Goal: Task Accomplishment & Management: Complete application form

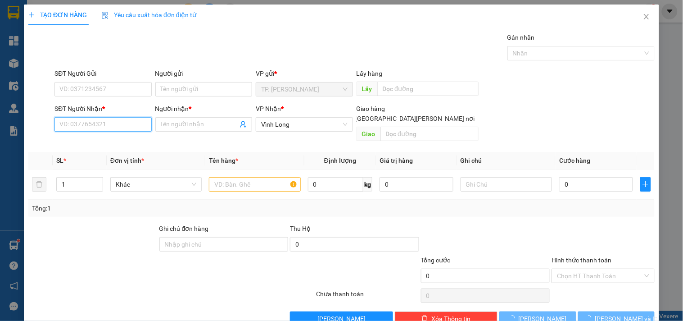
click at [90, 122] on input "SĐT Người Nhận *" at bounding box center [102, 124] width 97 height 14
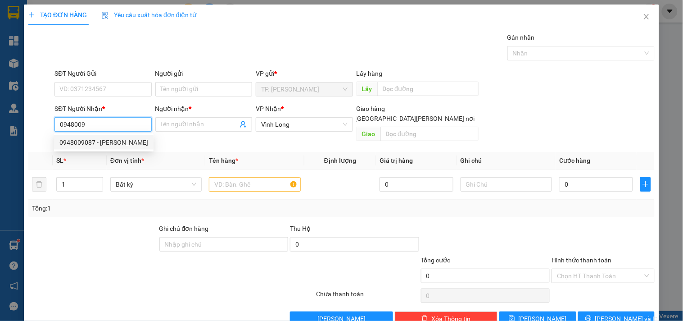
click at [118, 135] on div "0948009087 - [PERSON_NAME]" at bounding box center [104, 142] width 100 height 14
type input "0948009087"
type input "[PERSON_NAME]"
type input "0948009087"
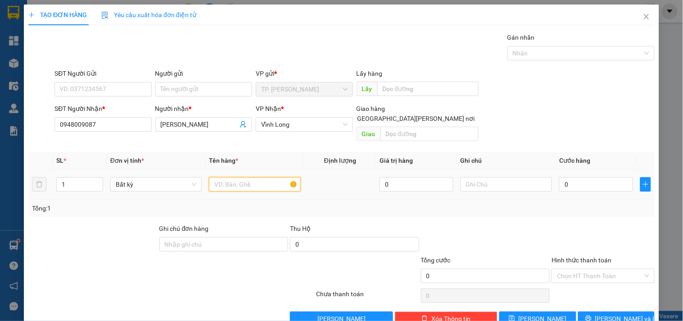
click at [267, 181] on input "text" at bounding box center [254, 184] width 91 height 14
type input "[PERSON_NAME]"
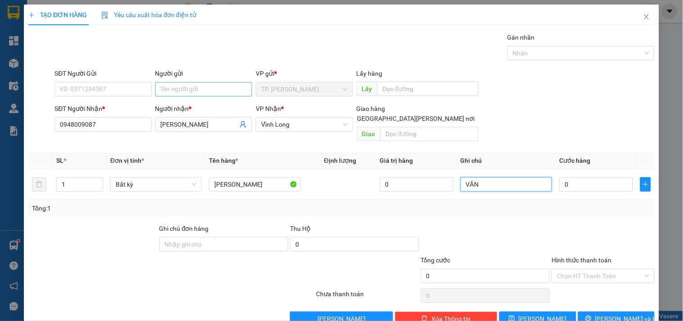
type input "VĂN"
click at [222, 89] on input "Người gửi" at bounding box center [203, 89] width 97 height 14
type input "B"
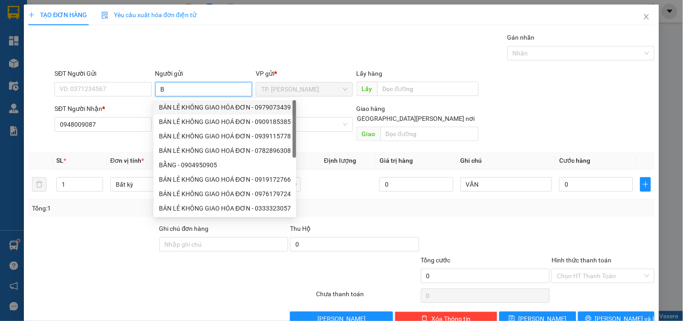
click at [210, 107] on div "BÁN LẺ KHÔNG GIAO HÓA ĐƠN - 0979073439" at bounding box center [225, 107] width 132 height 10
type input "0979073439"
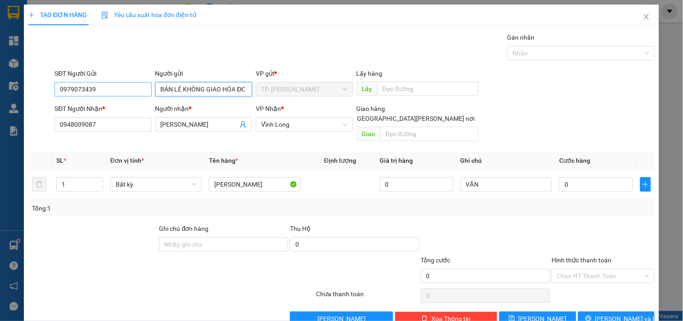
type input "BÁN LẺ KHÔNG GIAO HÓA ĐƠN"
click at [104, 92] on input "0979073439" at bounding box center [102, 89] width 97 height 14
type input "0"
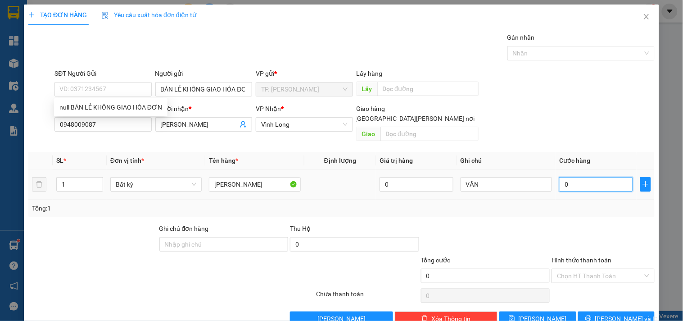
click at [596, 177] on input "0" at bounding box center [596, 184] width 74 height 14
type input "3"
type input "30"
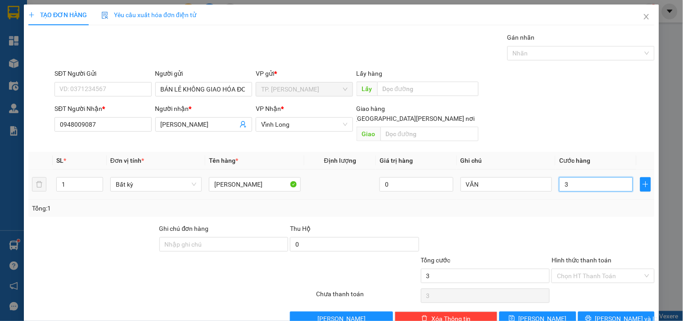
type input "30"
type input "30.000"
drag, startPoint x: 575, startPoint y: 266, endPoint x: 580, endPoint y: 272, distance: 7.7
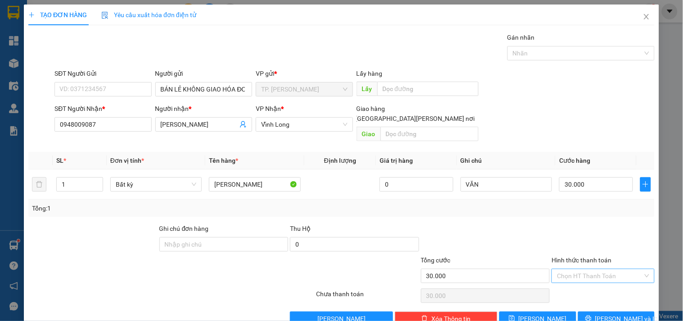
click at [576, 269] on input "Hình thức thanh toán" at bounding box center [600, 276] width 86 height 14
click at [582, 285] on div "Tại văn phòng" at bounding box center [597, 284] width 91 height 10
type input "0"
click at [590, 311] on button "[PERSON_NAME] và In" at bounding box center [616, 318] width 77 height 14
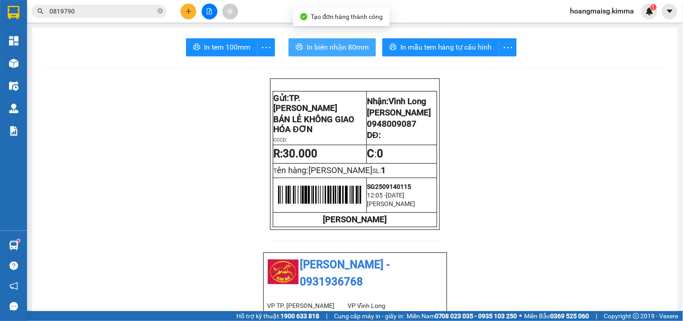
click at [339, 42] on span "In biên nhận 80mm" at bounding box center [338, 46] width 62 height 11
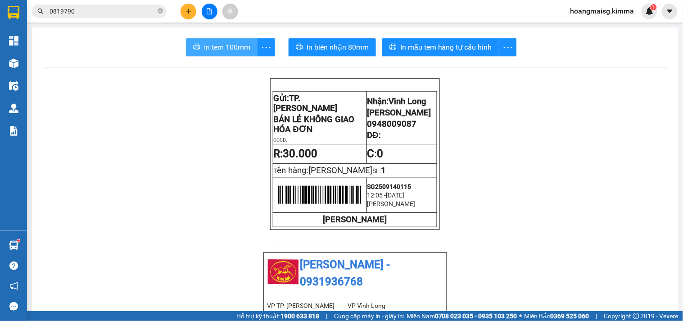
click at [226, 44] on span "In tem 100mm" at bounding box center [227, 46] width 46 height 11
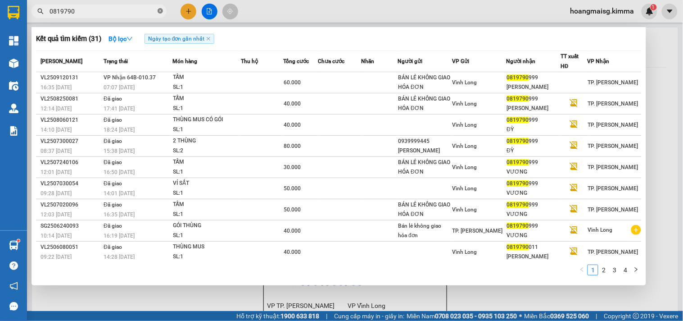
click at [159, 10] on icon "close-circle" at bounding box center [160, 10] width 5 height 5
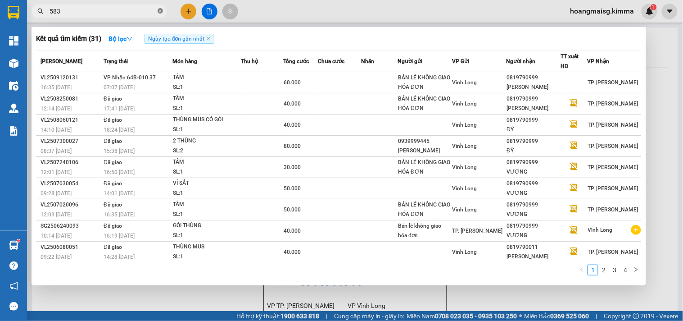
type input "5833"
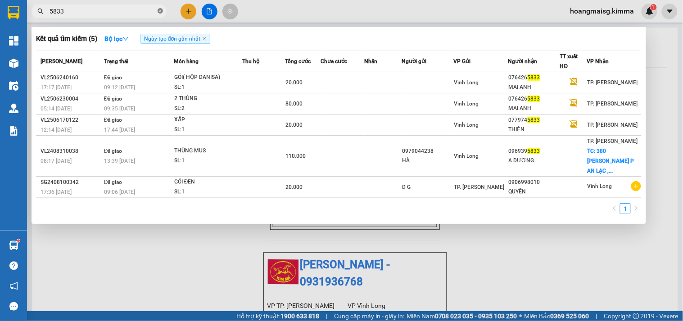
click at [159, 10] on icon "close-circle" at bounding box center [160, 10] width 5 height 5
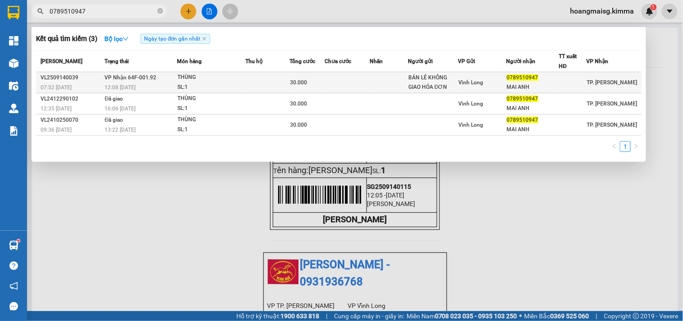
type input "0789510947"
click at [192, 88] on div "SL: 1" at bounding box center [211, 87] width 68 height 10
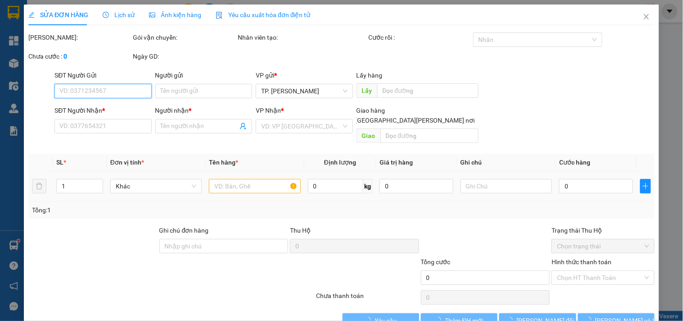
type input "BÁN LẺ KHÔNG GIAO HÓA ĐƠN"
type input "0789510947"
type input "MAI ANH"
type input "30.000"
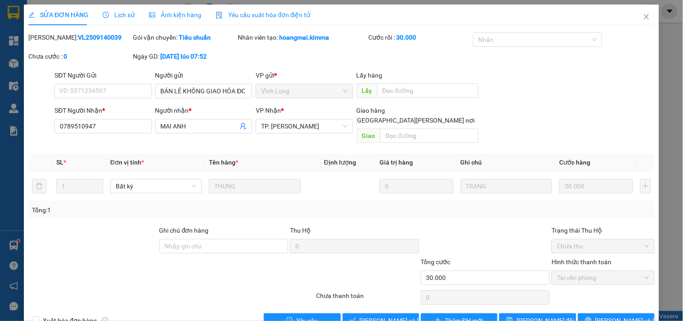
click at [119, 13] on span "Lịch sử" at bounding box center [119, 14] width 32 height 7
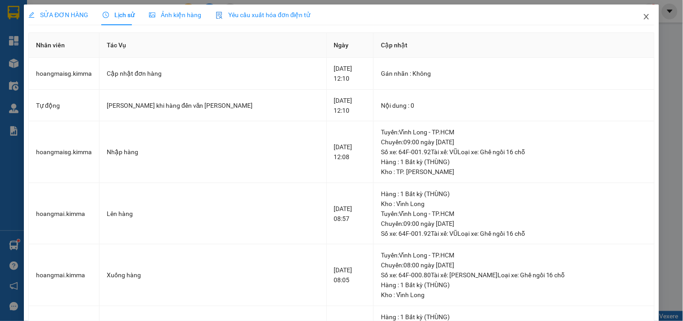
click at [634, 19] on span "Close" at bounding box center [646, 17] width 25 height 25
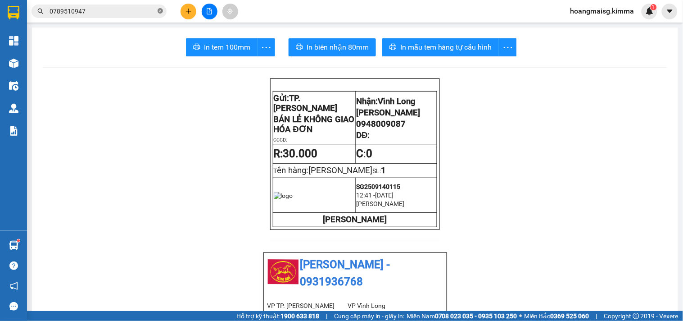
click at [159, 9] on icon "close-circle" at bounding box center [160, 10] width 5 height 5
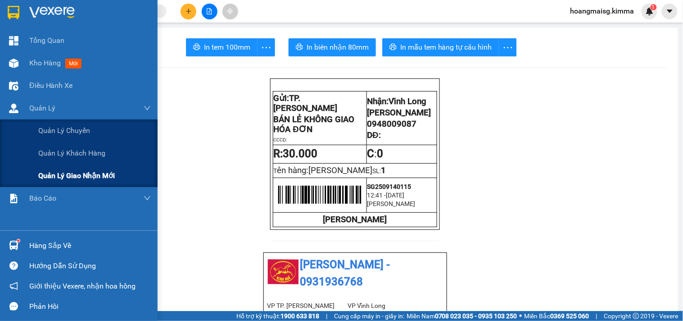
click at [79, 180] on span "Quản lý giao nhận mới" at bounding box center [76, 175] width 77 height 11
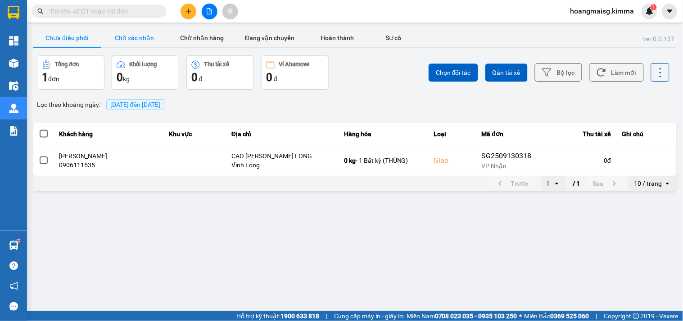
click at [155, 42] on button "Chờ xác nhận" at bounding box center [135, 38] width 68 height 18
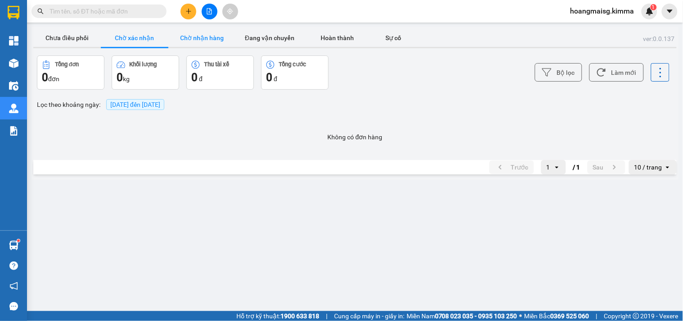
click at [200, 35] on button "Chờ nhận hàng" at bounding box center [202, 38] width 68 height 18
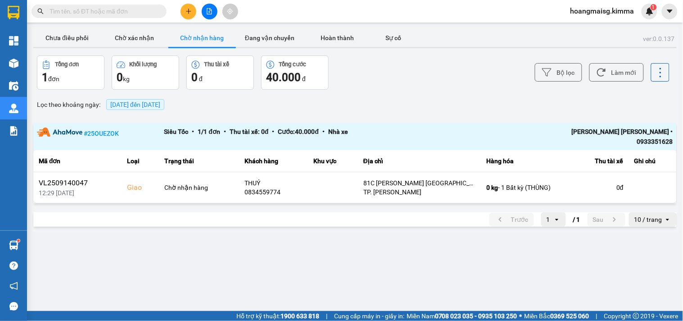
click at [143, 12] on input "text" at bounding box center [103, 11] width 106 height 10
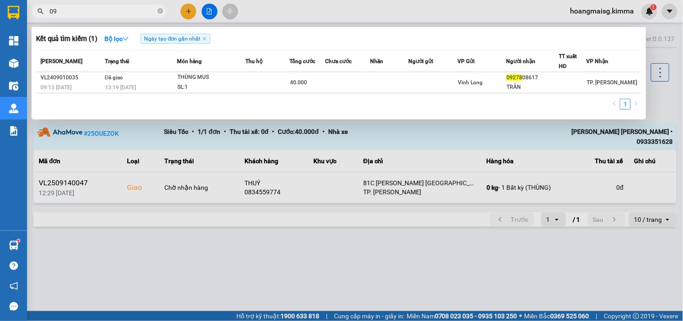
type input "0"
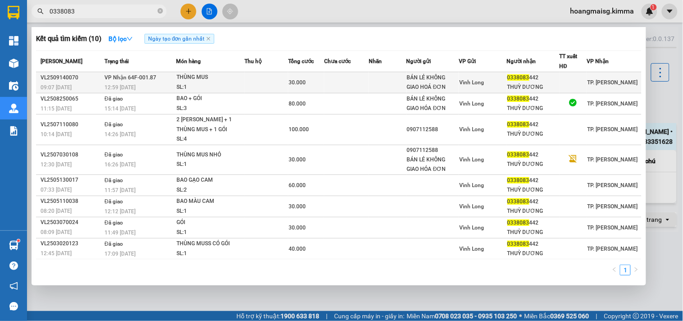
type input "0338083"
click at [204, 79] on div "THÙNG MUS" at bounding box center [211, 78] width 68 height 10
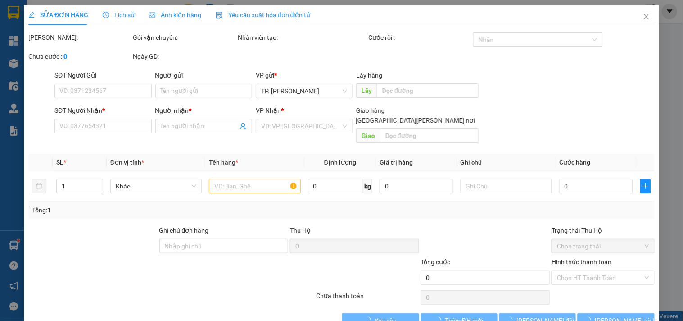
type input "BÁN LẺ KHÔNG GIAO HOÁ ĐƠN"
type input "0338083442"
type input "THUỲ DƯƠNG"
type input "30.000"
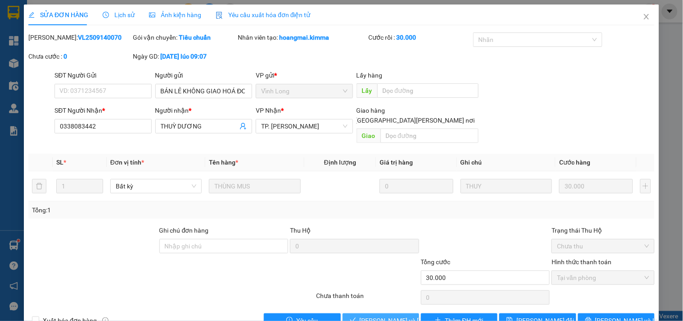
click at [376, 315] on span "[PERSON_NAME] và [PERSON_NAME] hàng" at bounding box center [421, 320] width 122 height 10
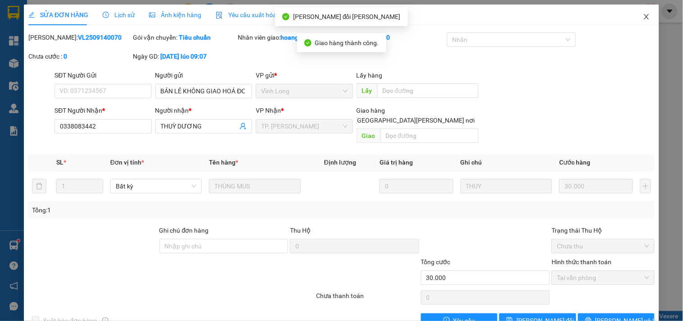
click at [643, 17] on icon "close" at bounding box center [646, 16] width 7 height 7
